Goal: Task Accomplishment & Management: Manage account settings

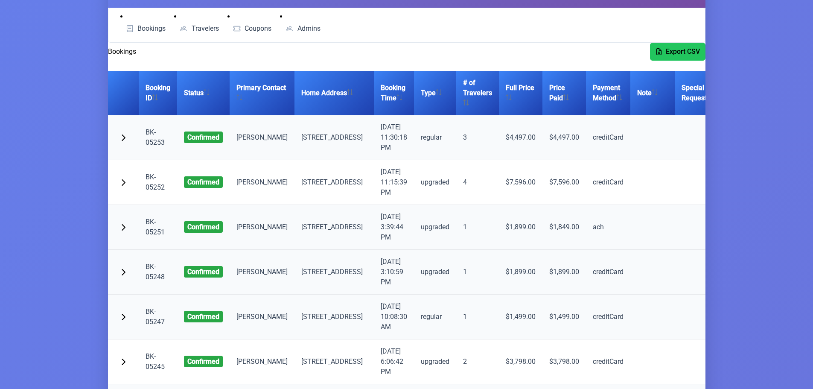
scroll to position [85, 0]
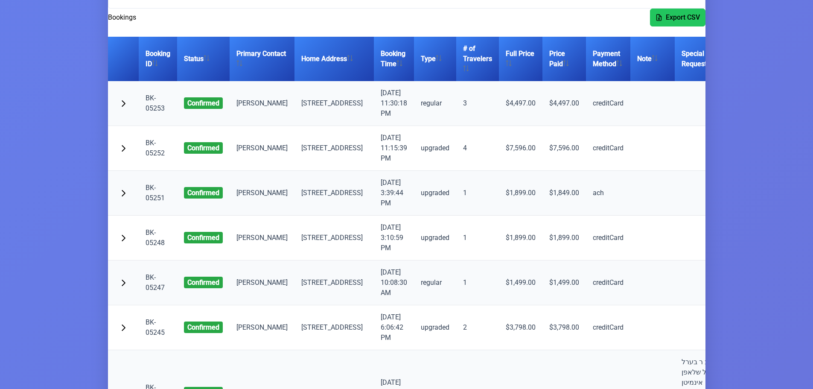
drag, startPoint x: 680, startPoint y: 279, endPoint x: 608, endPoint y: 283, distance: 71.4
click at [608, 283] on tr "BK-05247 confirmed [PERSON_NAME] Sugar [STREET_ADDRESS] [DATE] 10:08:30 AM regu…" at bounding box center [456, 282] width 697 height 45
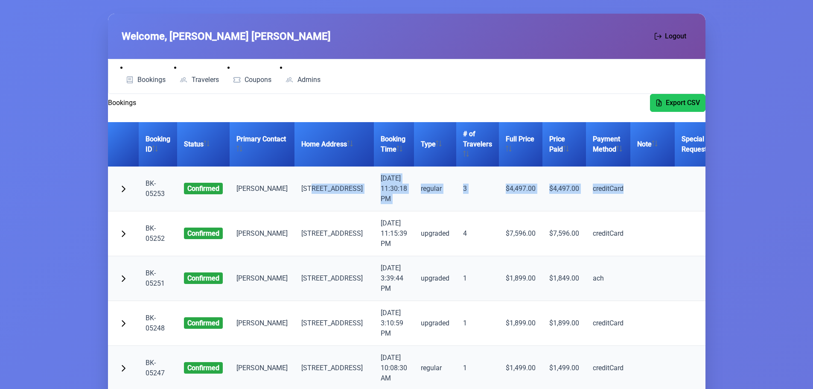
scroll to position [0, 33]
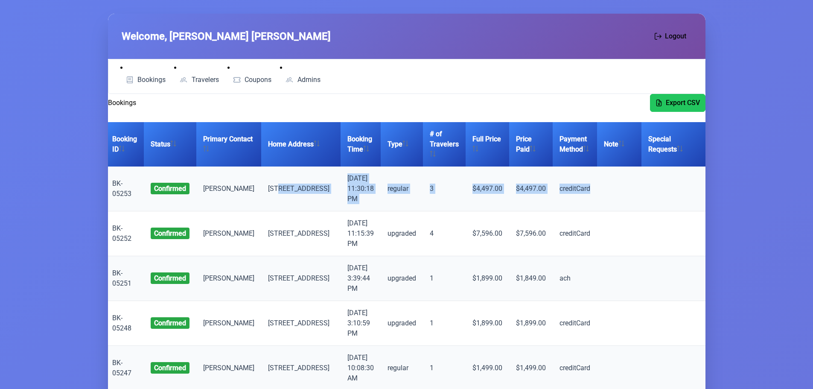
drag, startPoint x: 301, startPoint y: 182, endPoint x: 657, endPoint y: 191, distance: 355.7
click at [657, 191] on tr "BK-05253 confirmed [PERSON_NAME] [STREET_ADDRESS] [DATE] 11:30:18 PM regular 3 …" at bounding box center [423, 188] width 697 height 45
click at [642, 198] on td at bounding box center [674, 188] width 65 height 45
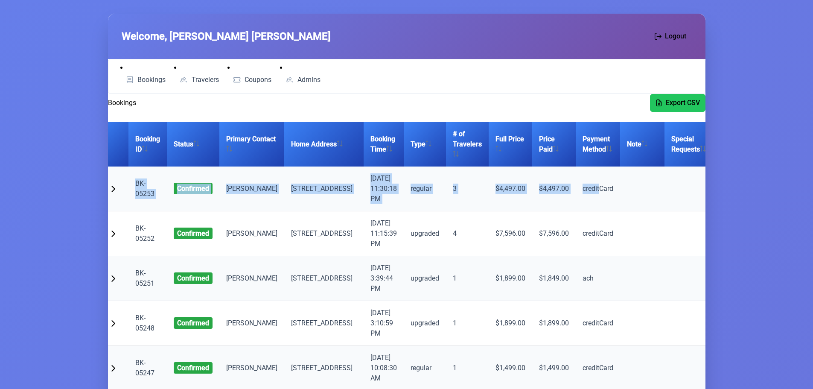
scroll to position [0, 0]
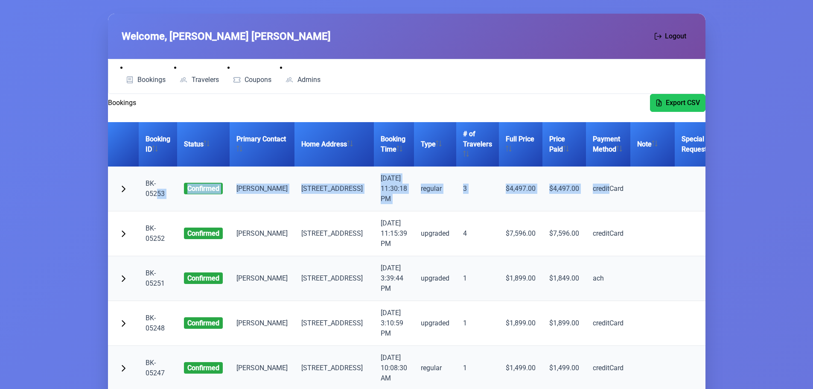
drag, startPoint x: 551, startPoint y: 189, endPoint x: 155, endPoint y: 189, distance: 395.7
click at [155, 189] on tr "BK-05253 confirmed [PERSON_NAME] [STREET_ADDRESS] [DATE] 11:30:18 PM regular 3 …" at bounding box center [456, 188] width 697 height 45
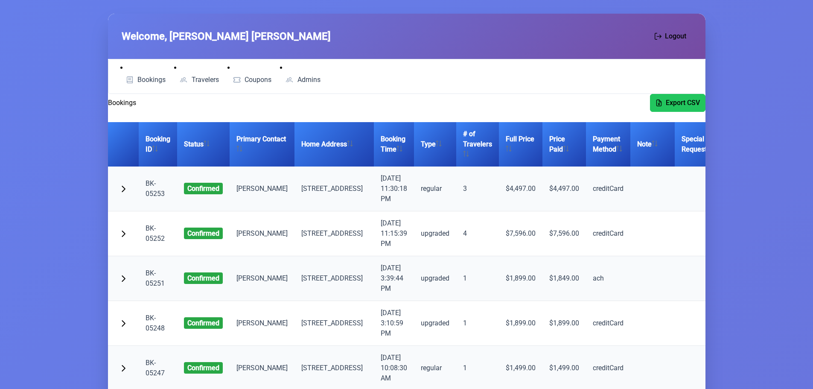
click at [630, 191] on td at bounding box center [652, 188] width 44 height 45
click at [196, 76] on span "Travelers" at bounding box center [205, 79] width 27 height 7
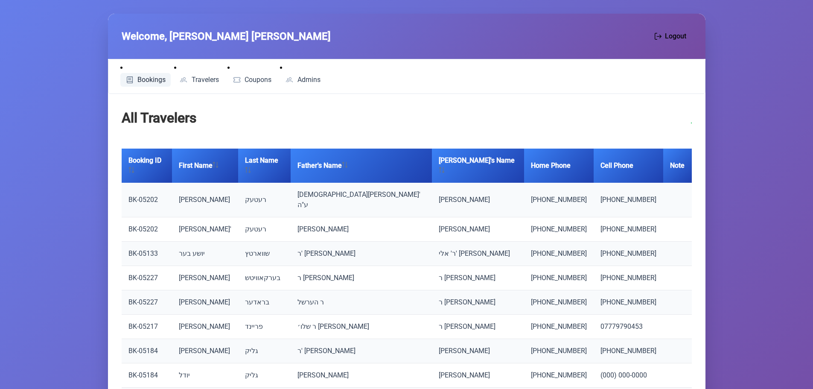
click at [162, 76] on span "Bookings" at bounding box center [151, 79] width 28 height 7
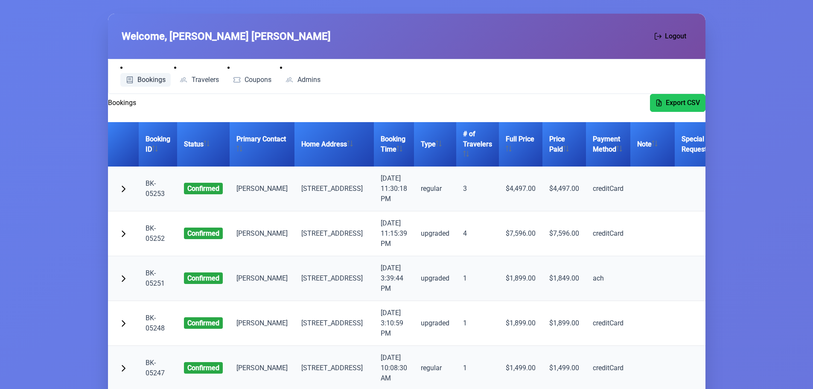
click at [153, 193] on link "BK-05253" at bounding box center [155, 188] width 19 height 18
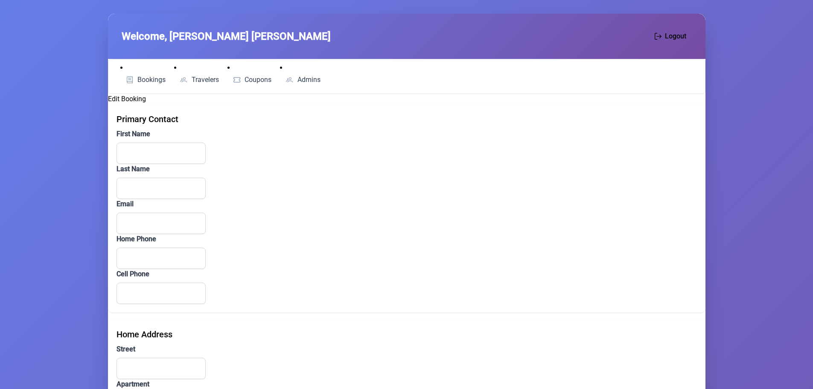
type input "Shea Hersh"
type input "Glick"
type input "hegluck@gmail.com"
type input "(347) 756-0477"
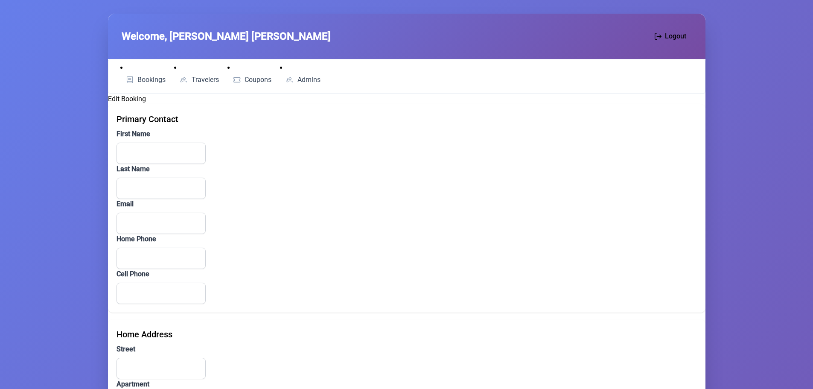
type input "585 Flushing Avenue"
type input "1)"
type input "Brooklyn"
type input "NY"
type input "112065110"
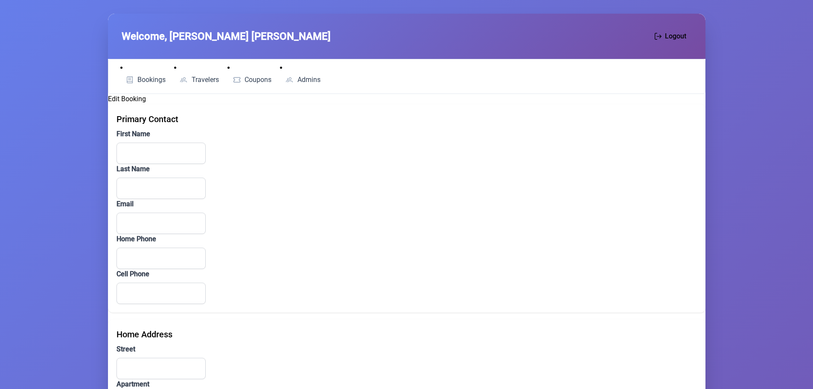
type input "creditCard"
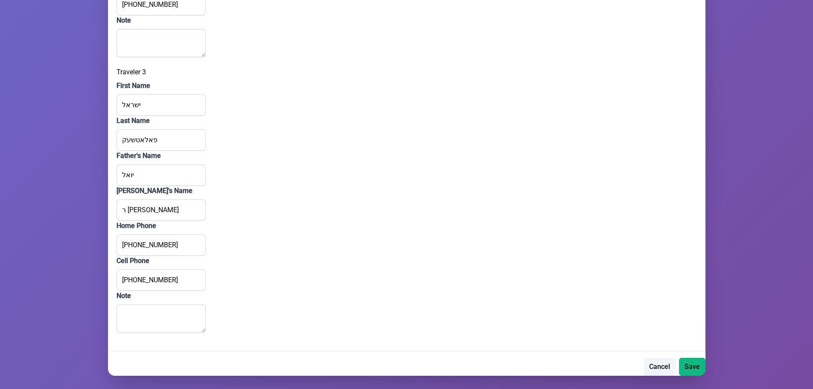
scroll to position [1419, 0]
